Goal: Task Accomplishment & Management: Manage account settings

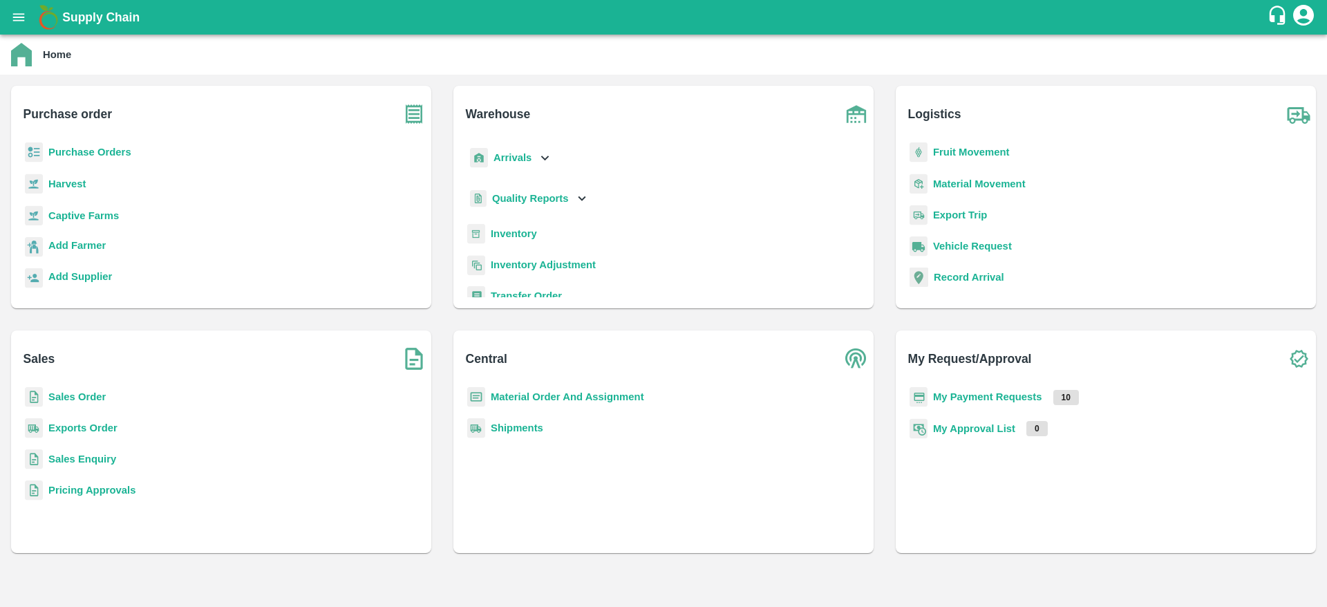
click at [83, 386] on div "Sales Sales Order Exports Order Sales Enquiry Pricing Approvals" at bounding box center [221, 441] width 420 height 223
click at [83, 394] on b "Sales Order" at bounding box center [76, 396] width 57 height 11
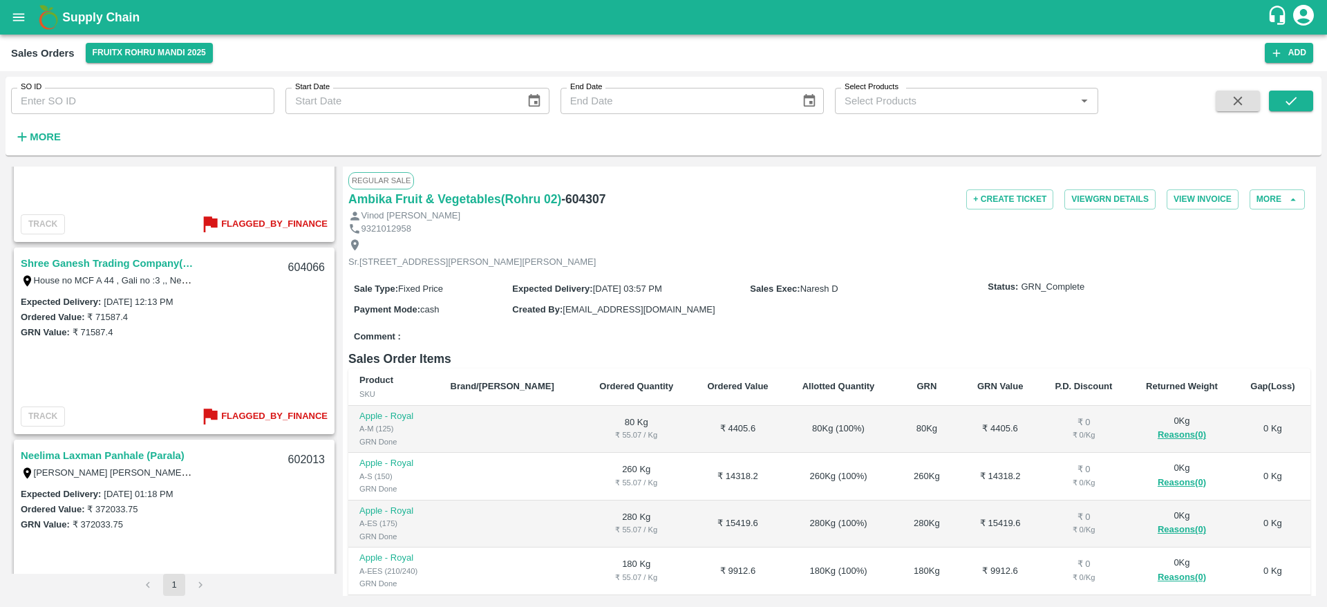
scroll to position [746, 0]
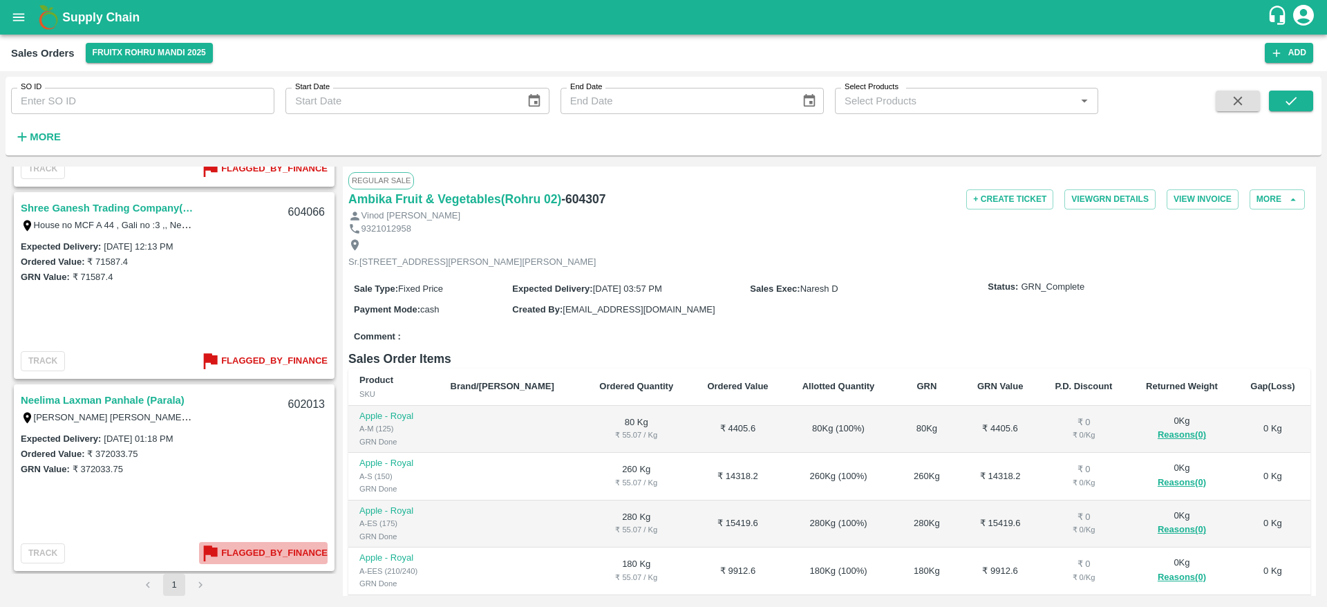
click at [272, 548] on b "Flagged_By_Finance" at bounding box center [274, 553] width 106 height 16
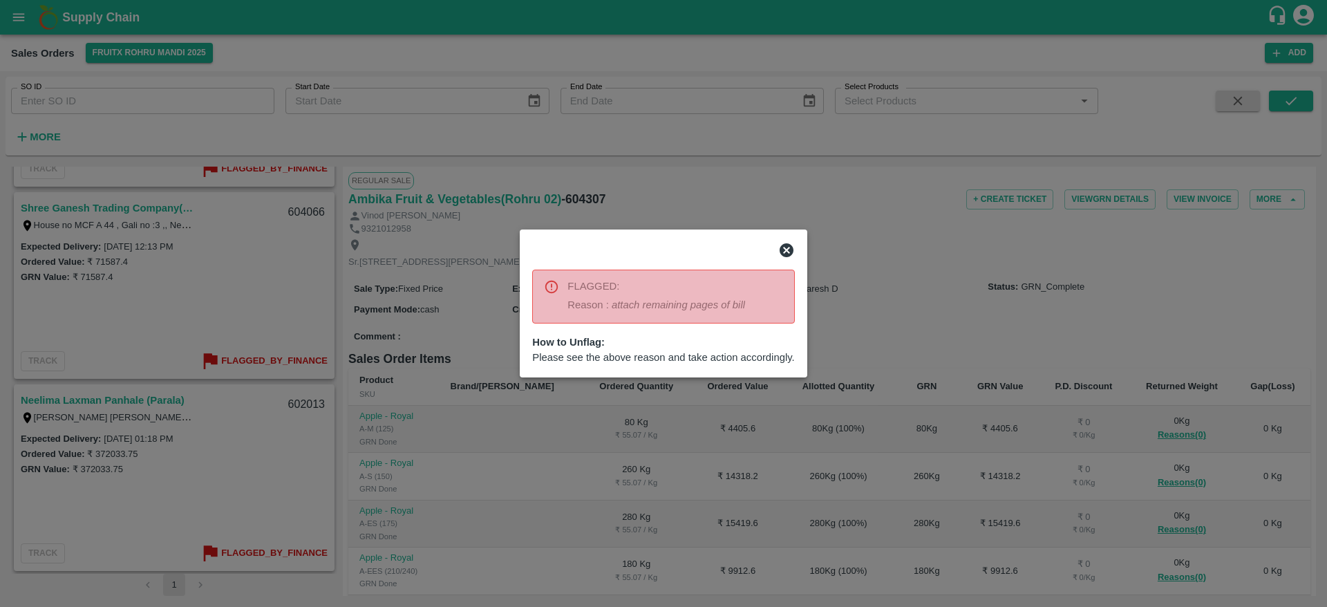
click at [787, 246] on icon at bounding box center [787, 250] width 14 height 14
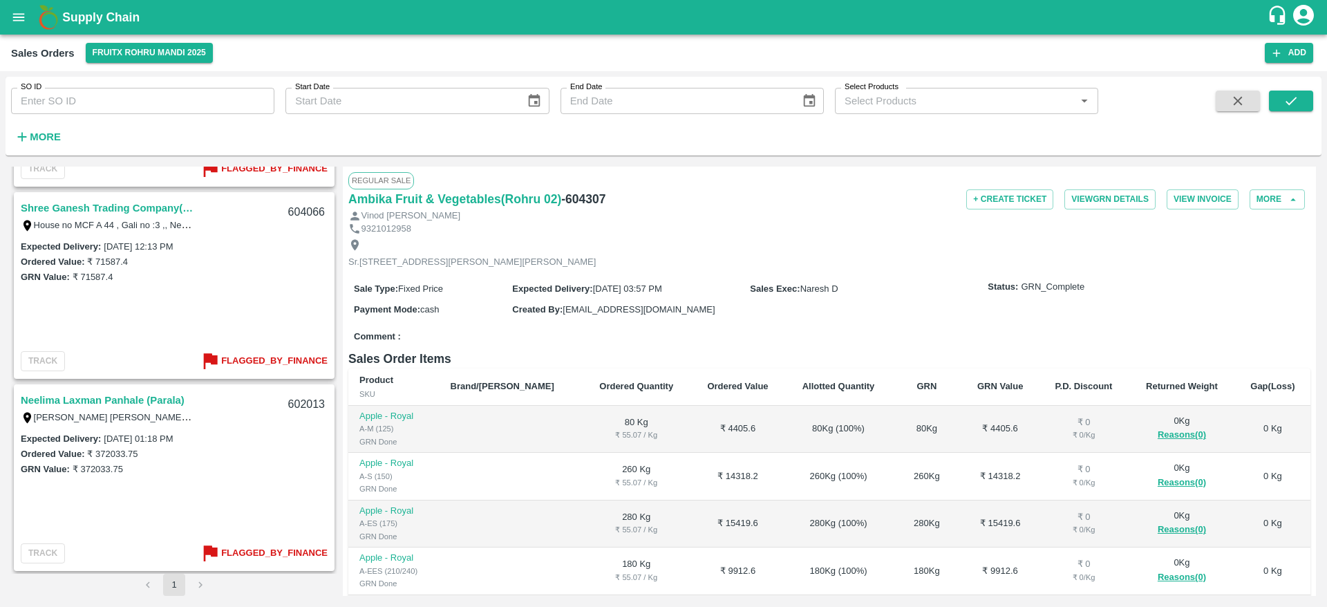
click at [113, 402] on link "Neelima Laxman Panhale (Parala)" at bounding box center [103, 400] width 164 height 18
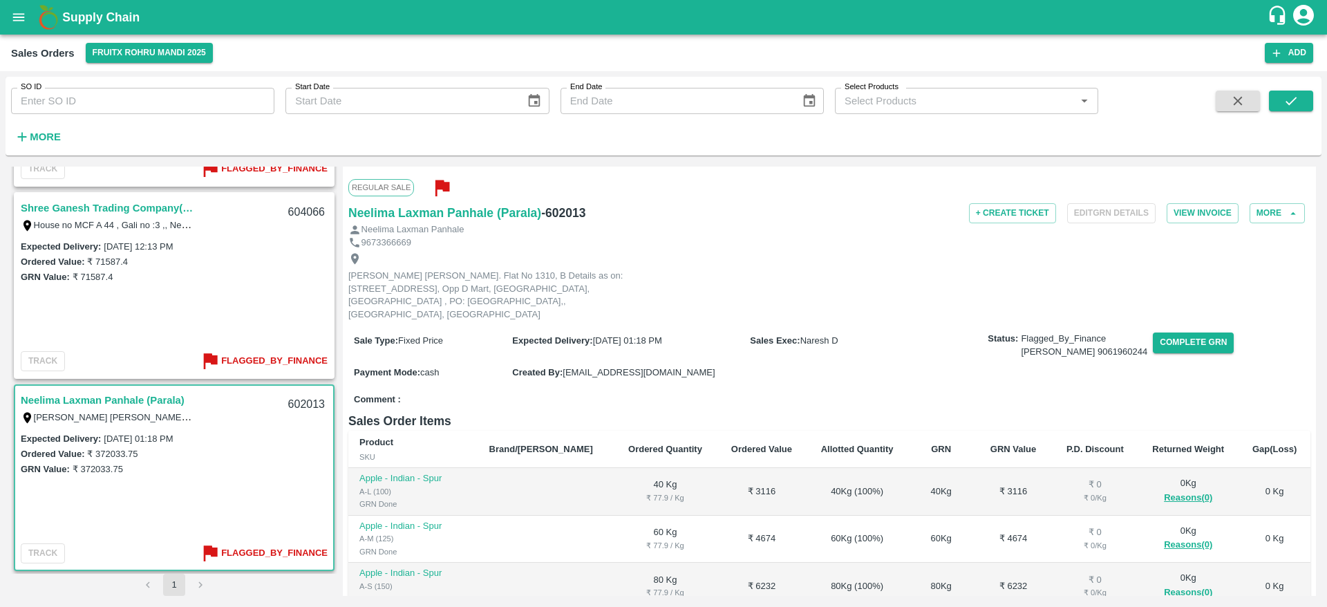
click at [440, 185] on icon "button" at bounding box center [442, 188] width 14 height 16
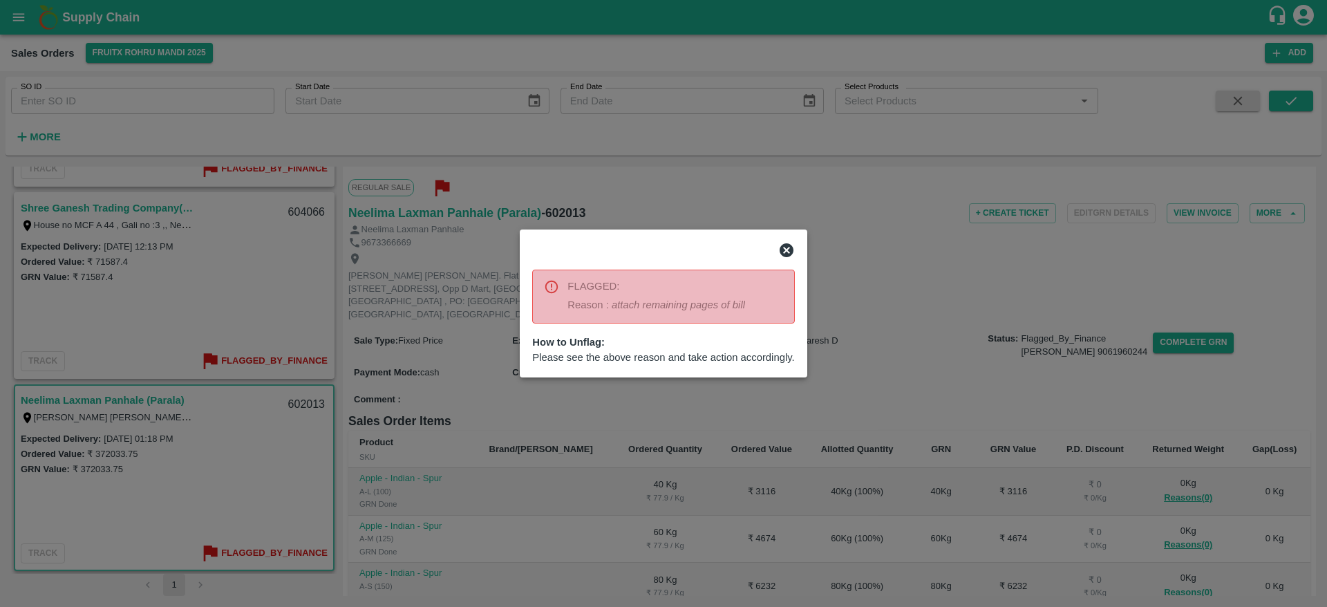
click at [784, 247] on icon at bounding box center [786, 250] width 17 height 17
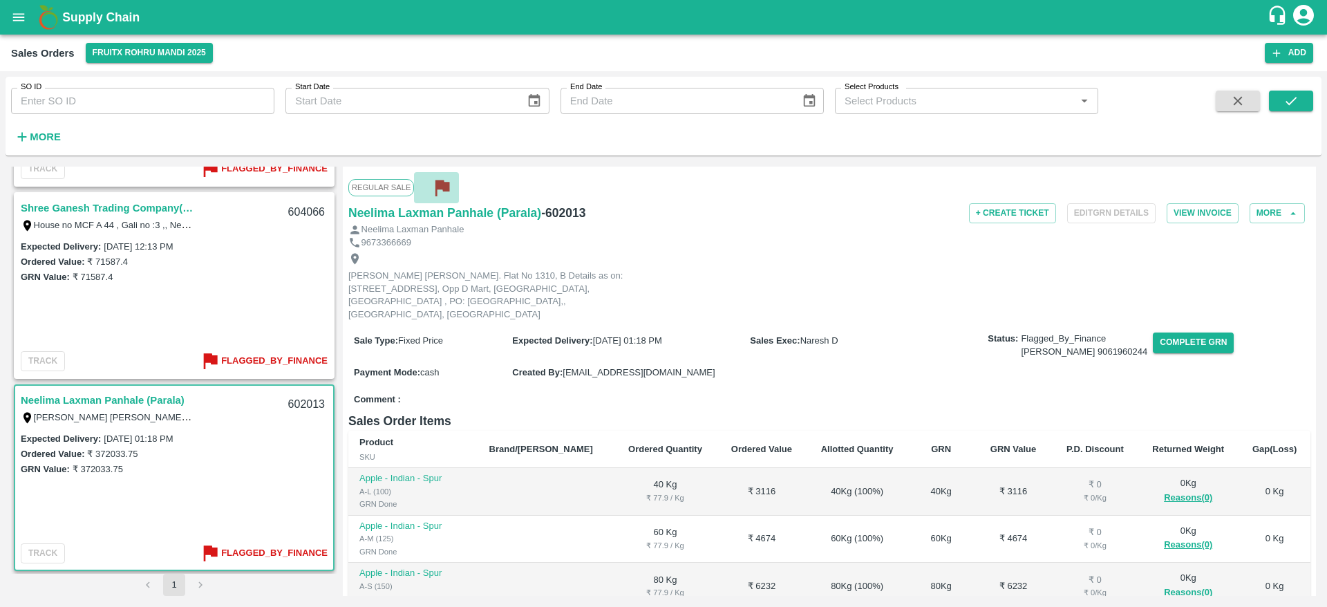
click at [438, 194] on icon "button" at bounding box center [442, 187] width 23 height 23
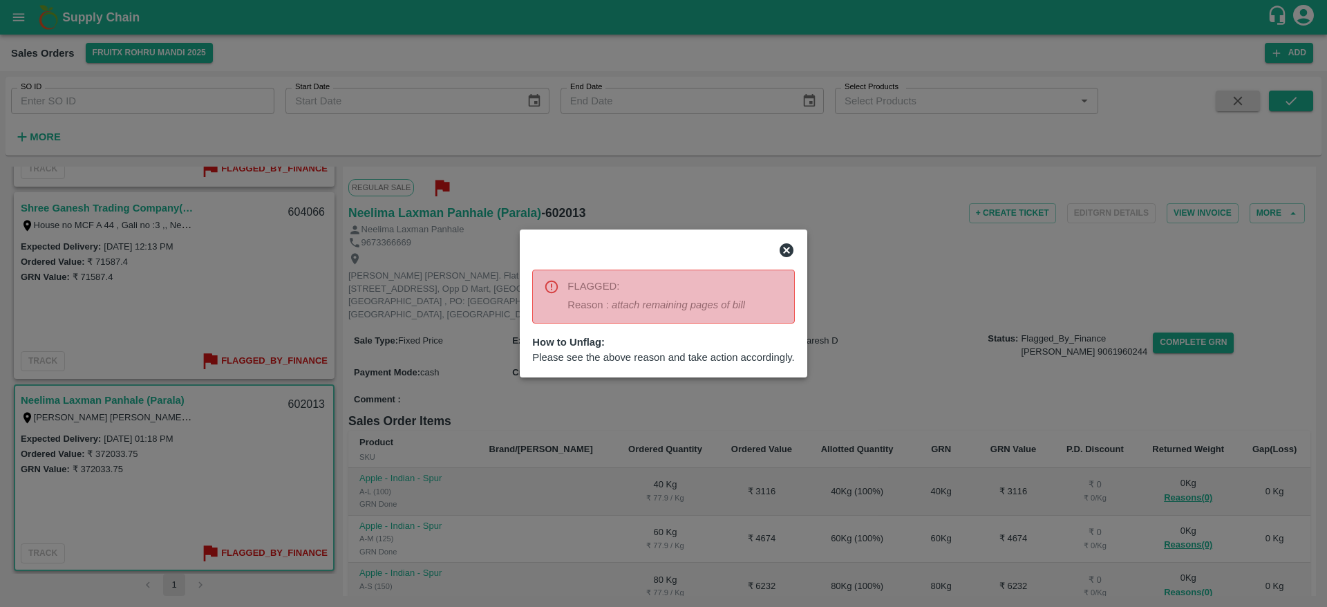
click at [786, 243] on icon at bounding box center [787, 250] width 14 height 14
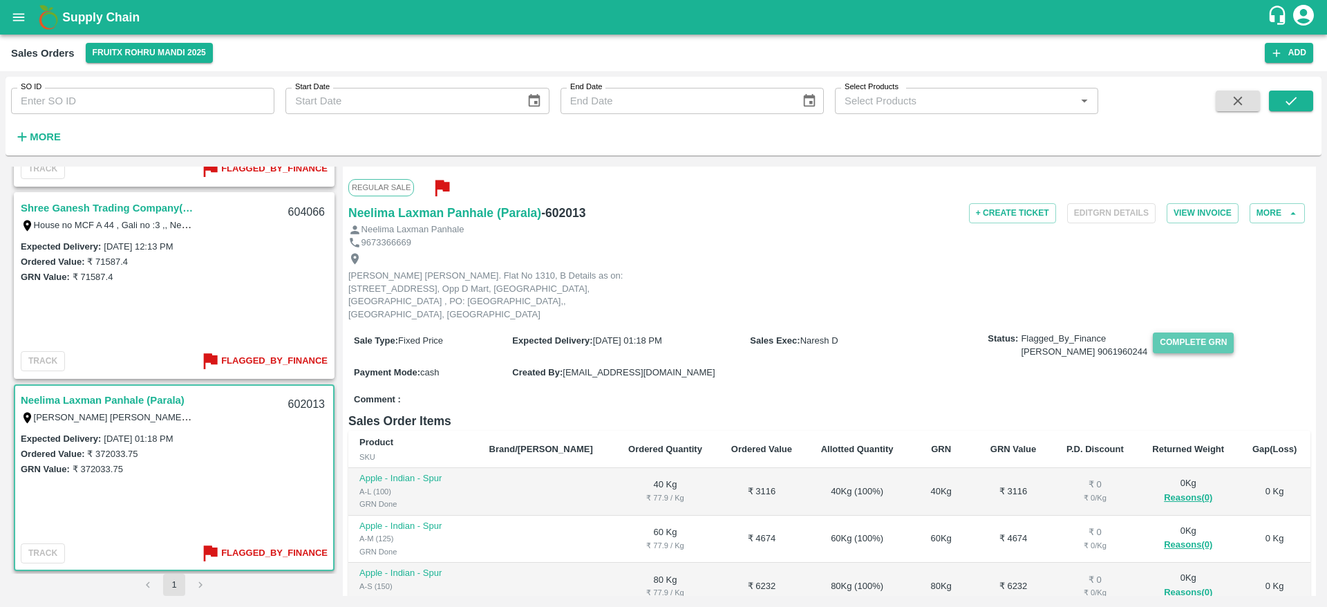
click at [1153, 344] on button "Complete GRN" at bounding box center [1193, 342] width 81 height 20
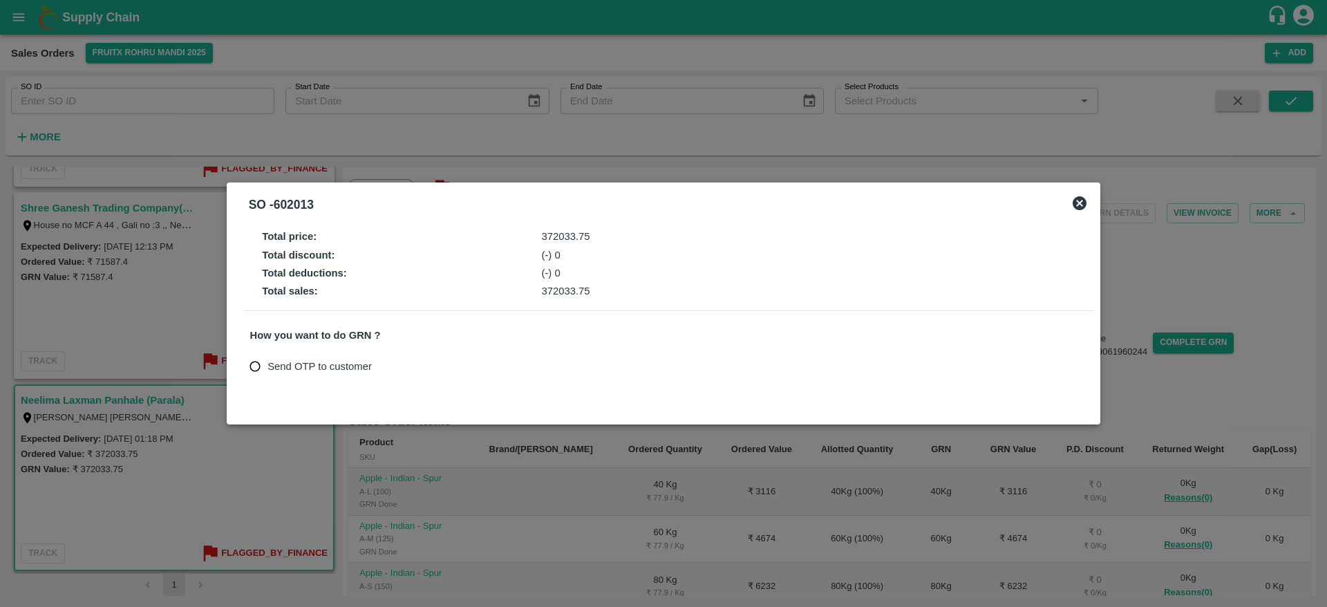
click at [1077, 205] on icon at bounding box center [1079, 203] width 17 height 17
